Goal: Task Accomplishment & Management: Complete application form

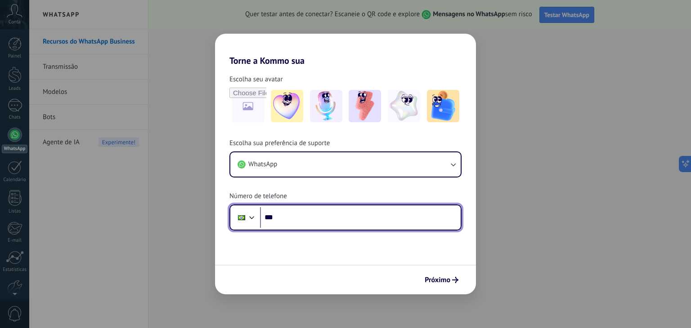
click at [300, 220] on input "***" at bounding box center [360, 217] width 201 height 21
type input "**********"
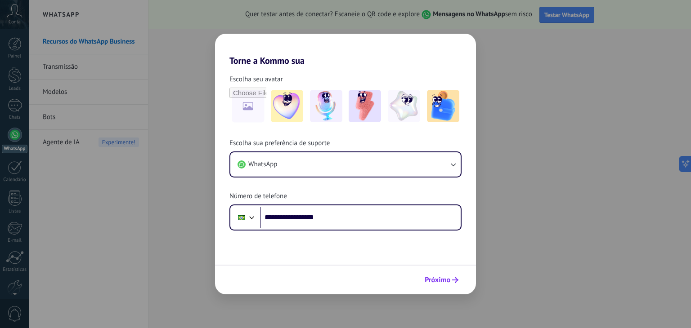
click at [437, 281] on span "Próximo" at bounding box center [438, 280] width 26 height 6
